Goal: Find specific page/section: Find specific page/section

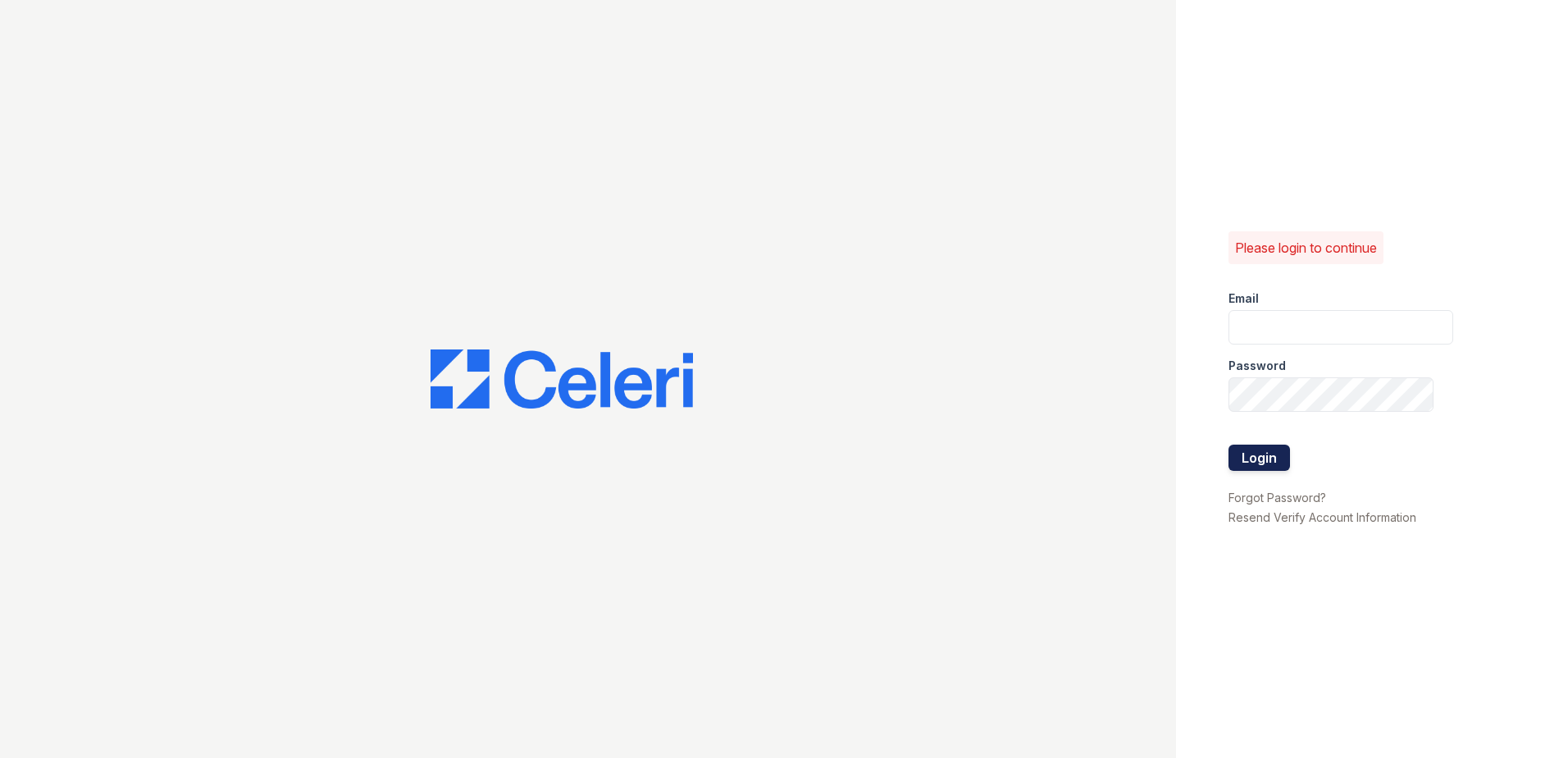
type input "[EMAIL_ADDRESS][DOMAIN_NAME]"
click at [1271, 462] on button "Login" at bounding box center [1259, 458] width 61 height 27
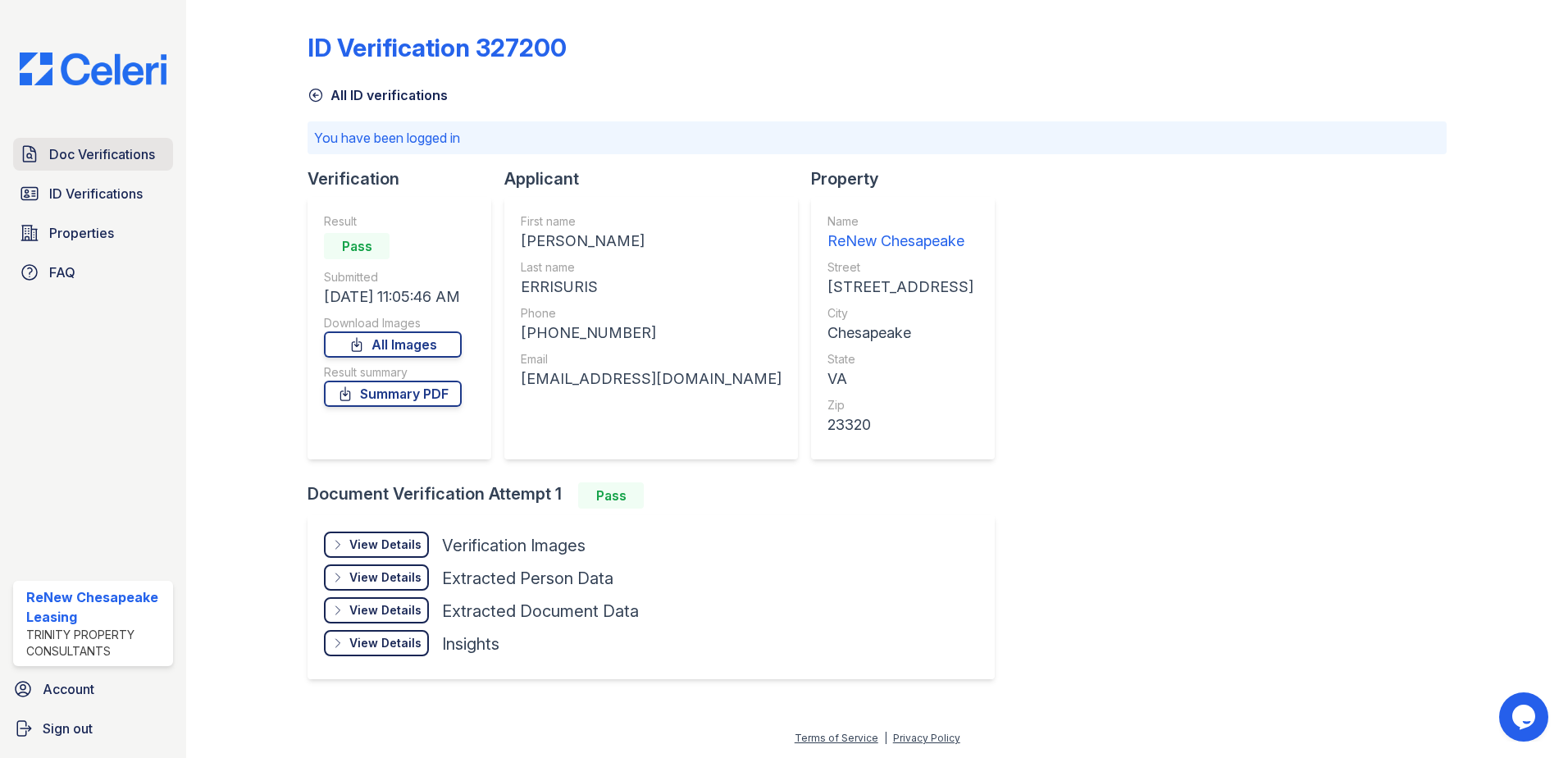
click at [76, 169] on link "Doc Verifications" at bounding box center [93, 154] width 160 height 33
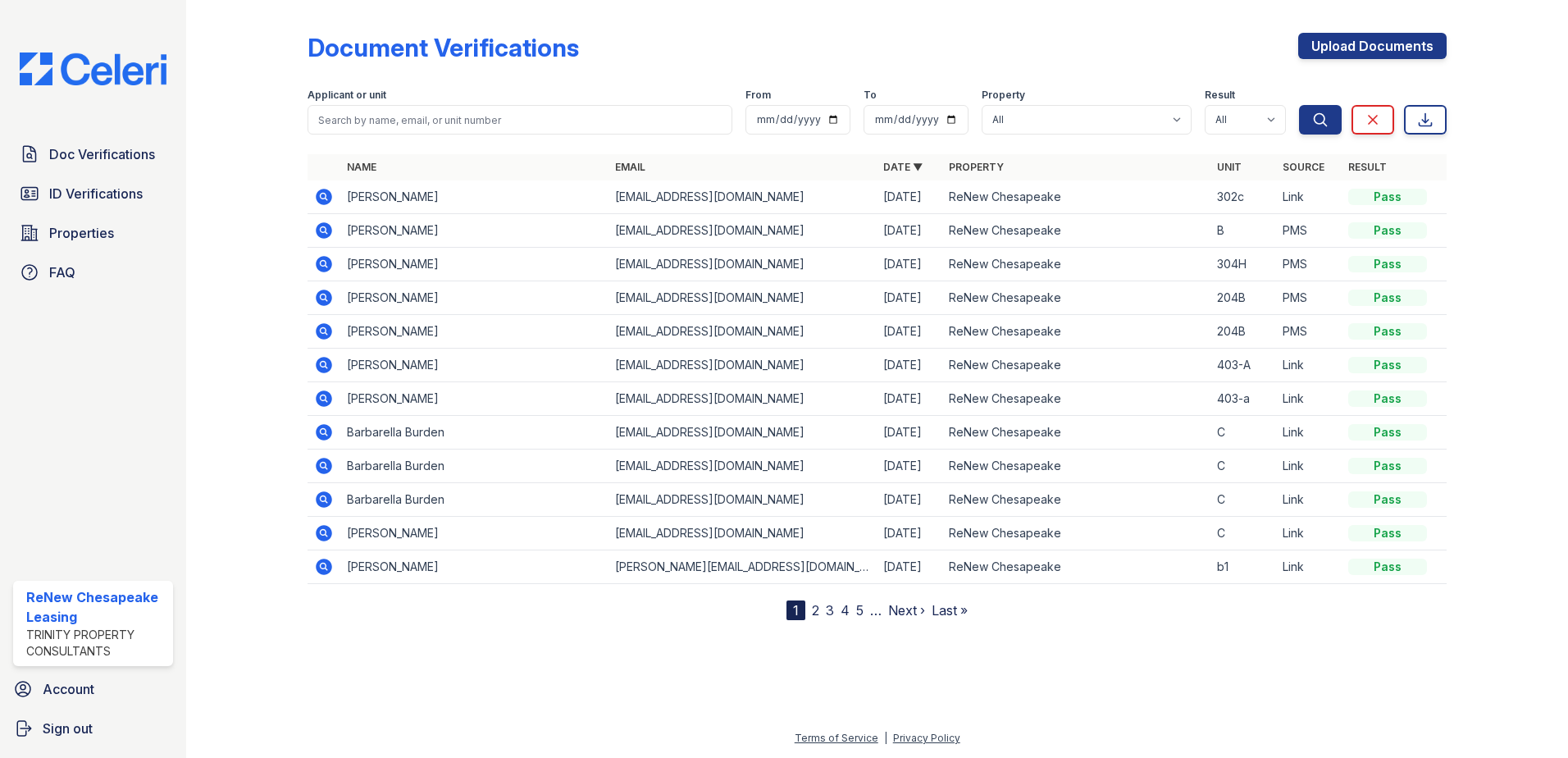
click at [67, 254] on div "Doc Verifications ID Verifications Properties FAQ" at bounding box center [93, 213] width 173 height 151
click at [67, 236] on span "Properties" at bounding box center [81, 232] width 65 height 20
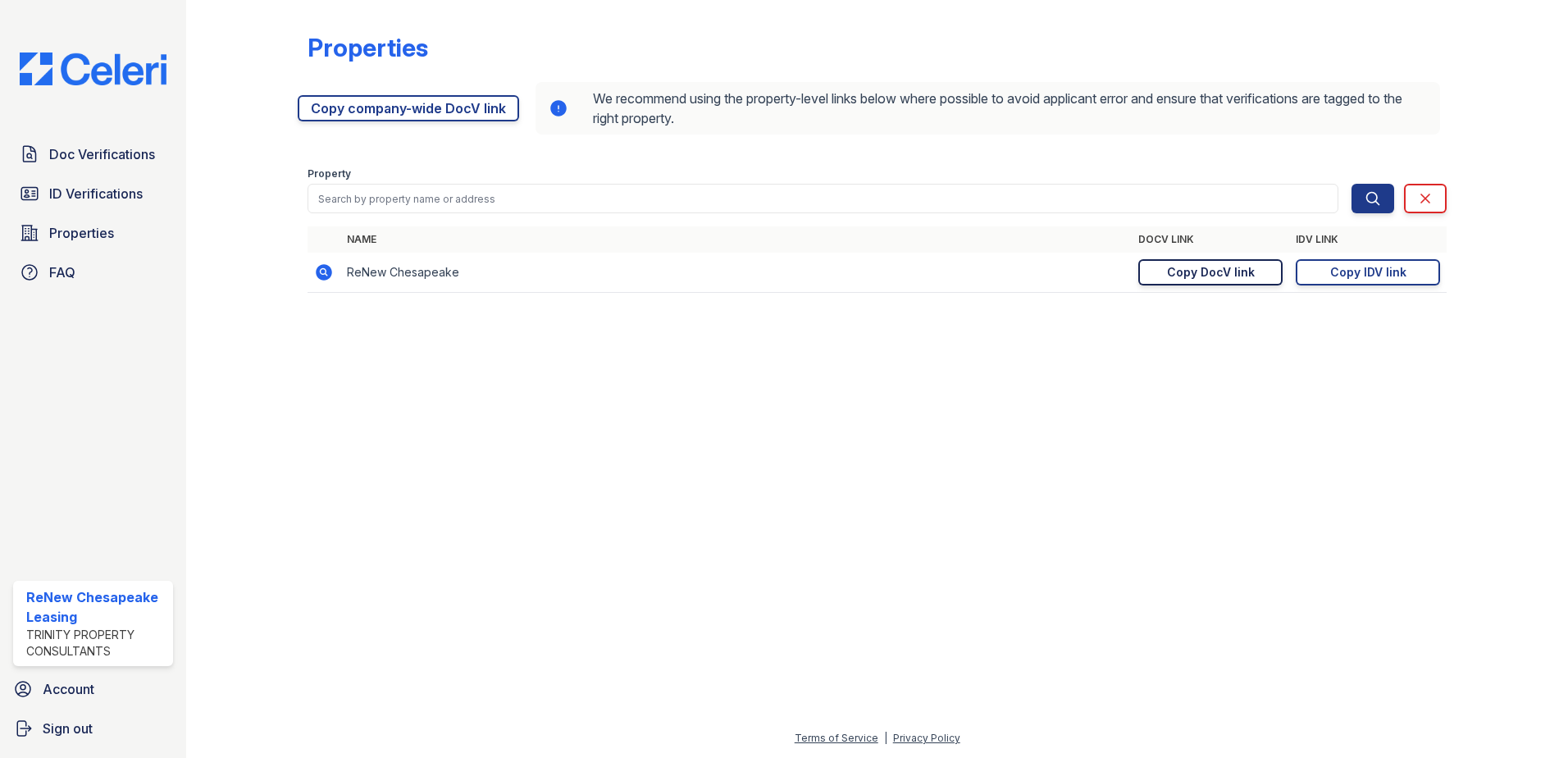
click at [1223, 277] on div "Copy DocV link" at bounding box center [1211, 272] width 88 height 16
